Goal: Task Accomplishment & Management: Use online tool/utility

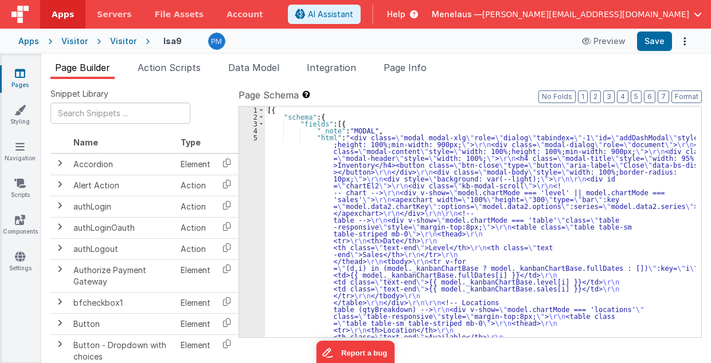
click at [434, 101] on label "Page Schema Shortcuts: Find: command-f Fold: command-option-L Unfold: command-o…" at bounding box center [469, 95] width 463 height 14
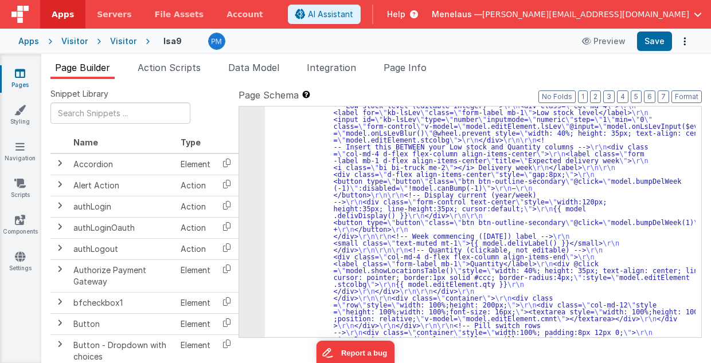
scroll to position [619, 0]
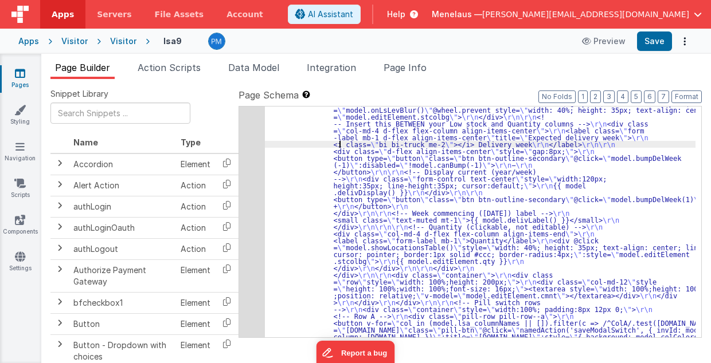
click at [250, 154] on div "5" at bounding box center [252, 20] width 26 height 1011
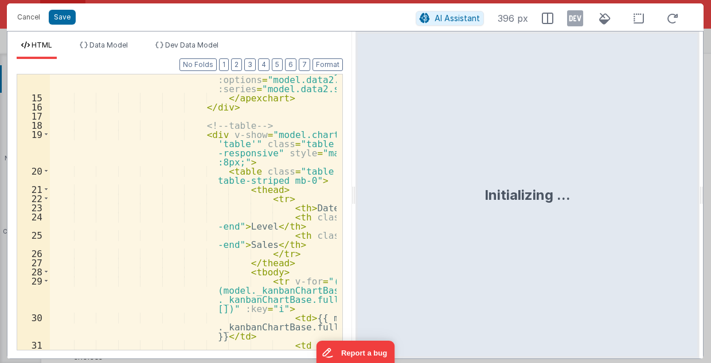
scroll to position [367, 0]
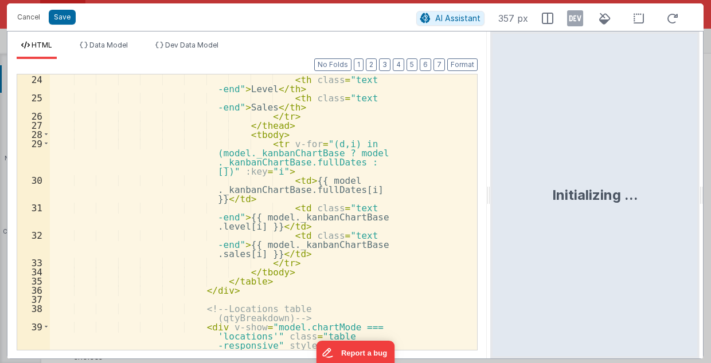
drag, startPoint x: 355, startPoint y: 198, endPoint x: 491, endPoint y: 198, distance: 136.4
click at [491, 198] on html "Cancel Save AI Assistant 357 px HTML Data Model Dev Data Model Format 7 6 5 4 3…" at bounding box center [355, 181] width 711 height 363
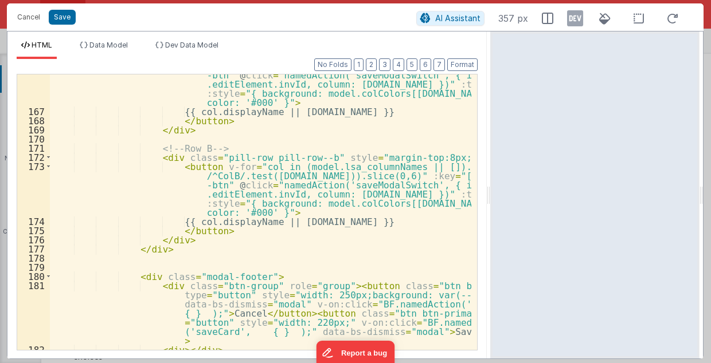
scroll to position [2040, 0]
click at [36, 15] on button "Cancel" at bounding box center [28, 17] width 34 height 16
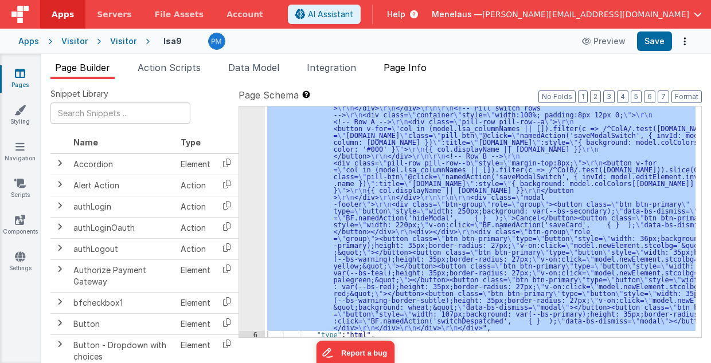
click at [417, 63] on span "Page Info" at bounding box center [404, 67] width 43 height 11
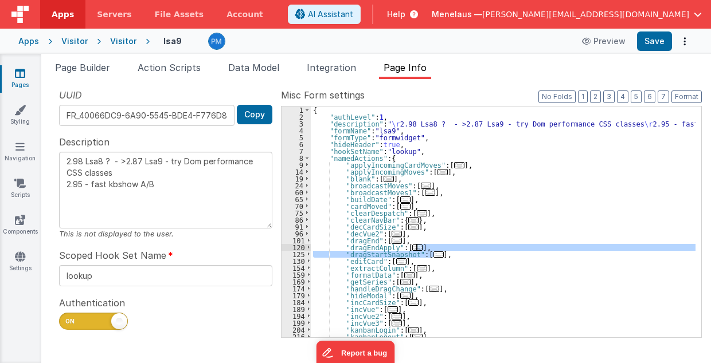
click at [524, 249] on div "{ "authLevel" : 1 , "description" : " \r 2.98 Lsa8 ? - >2.87 Lsa9 - try Dom per…" at bounding box center [503, 229] width 385 height 245
type textarea "2.98 Lsa8 ? - >2.87 Lsa9 - try Dom performance CSS classes 2.95 - fast kbshow A…"
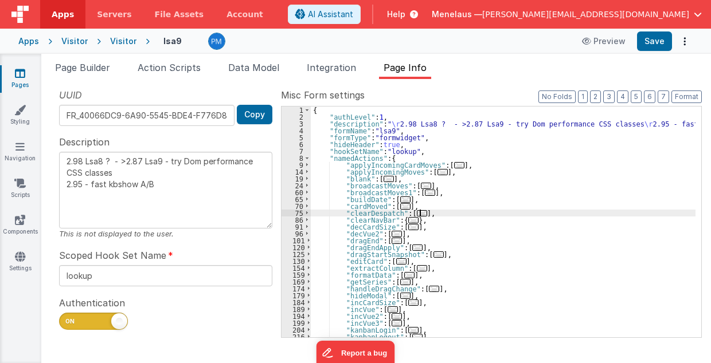
click at [673, 214] on div "{ "authLevel" : 1 , "description" : " \r 2.98 Lsa8 ? - >2.87 Lsa9 - try Dom per…" at bounding box center [503, 229] width 385 height 245
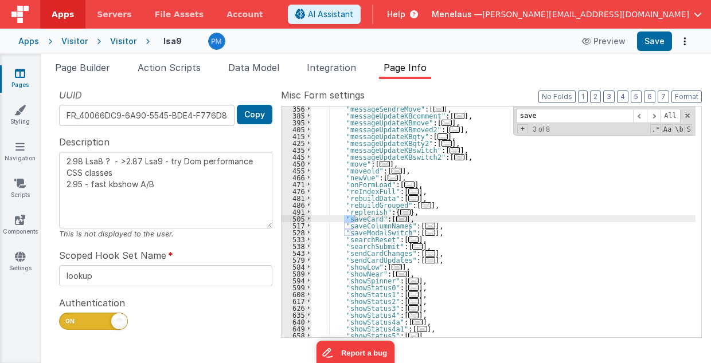
scroll to position [489, 0]
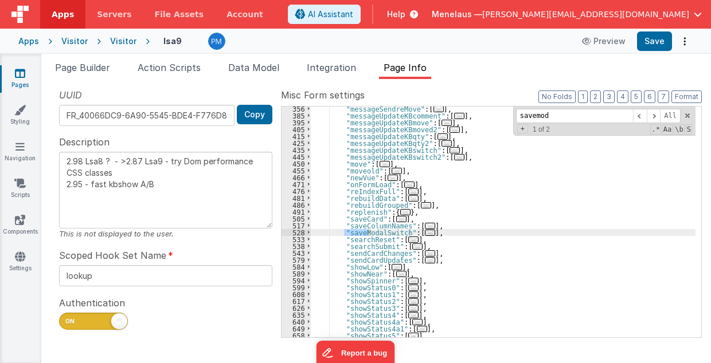
type input "savemod"
click at [425, 232] on span "..." at bounding box center [430, 233] width 10 height 6
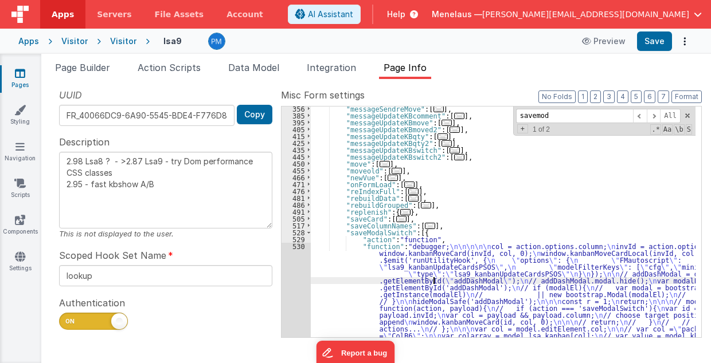
click at [432, 283] on div ""messageSendreMove" : [ ... ] , "messageUpdateKBcomment" : [ ... ] , "messageUp…" at bounding box center [503, 365] width 385 height 520
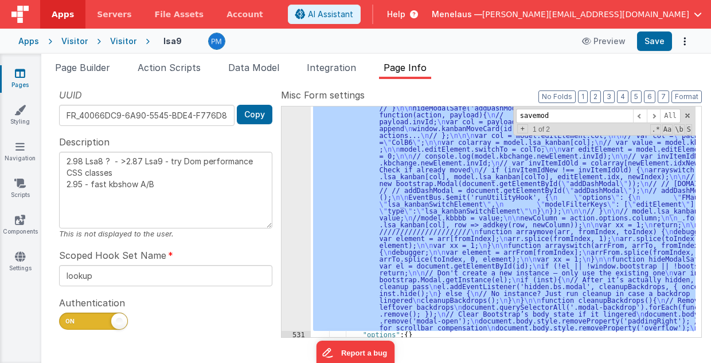
click at [297, 288] on div "530" at bounding box center [295, 190] width 29 height 282
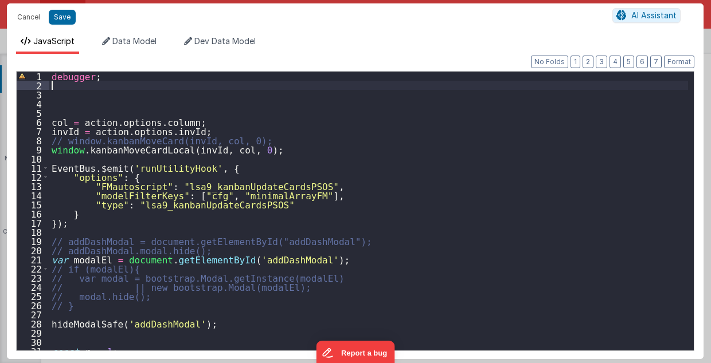
click at [54, 87] on div "debugger ; col = action . options . column ; invId = action . options . invId ;…" at bounding box center [368, 221] width 639 height 298
click at [22, 16] on button "Cancel" at bounding box center [28, 17] width 34 height 16
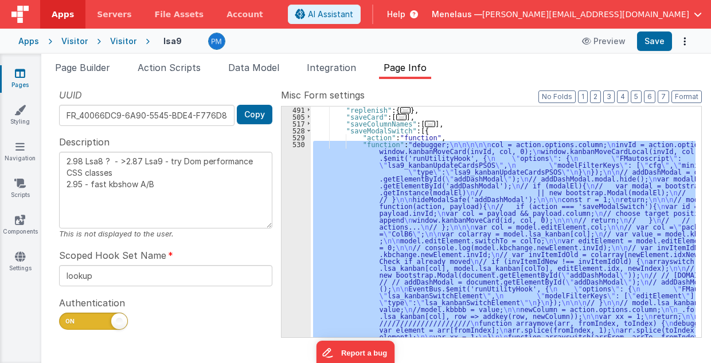
scroll to position [591, 0]
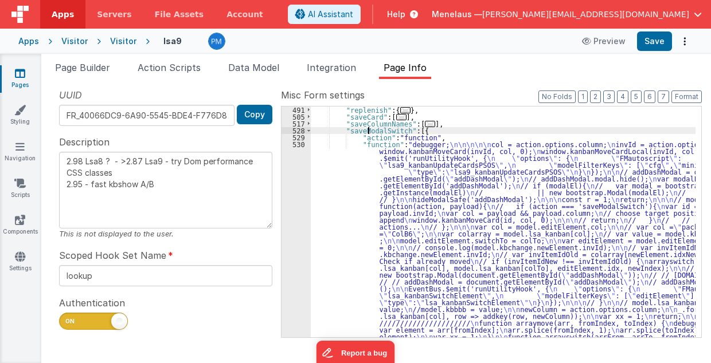
click at [367, 129] on div ""replenish" : { ... } , "saveCard" : [ ... ] , "saveColumnNames" : [ ... ] , "s…" at bounding box center [503, 367] width 385 height 520
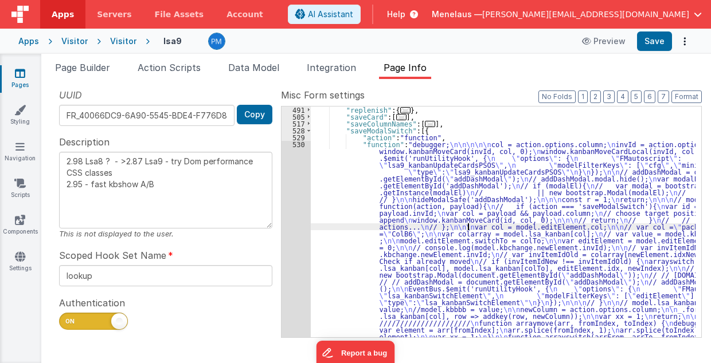
click at [469, 227] on div ""replenish" : { ... } , "saveCard" : [ ... ] , "saveColumnNames" : [ ... ] , "s…" at bounding box center [503, 367] width 385 height 520
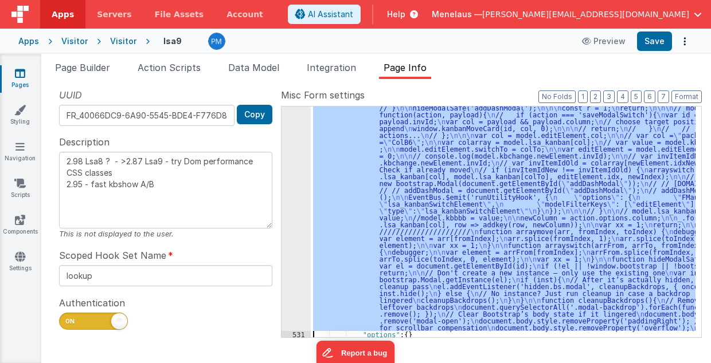
click at [296, 227] on div "530" at bounding box center [295, 190] width 29 height 282
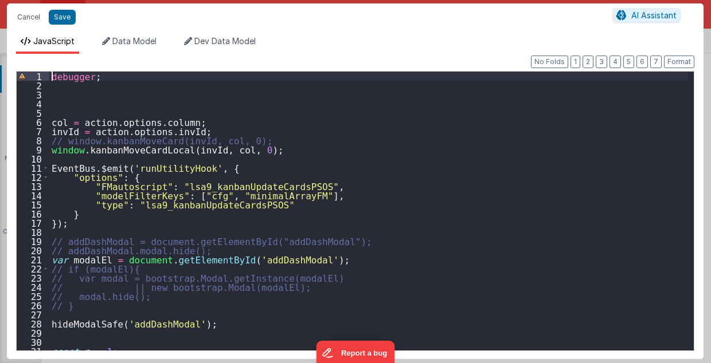
click at [53, 76] on div "debugger ; col = action . options . column ; invId = action . options . invId ;…" at bounding box center [368, 221] width 639 height 298
paste textarea
